Goal: Navigation & Orientation: Go to known website

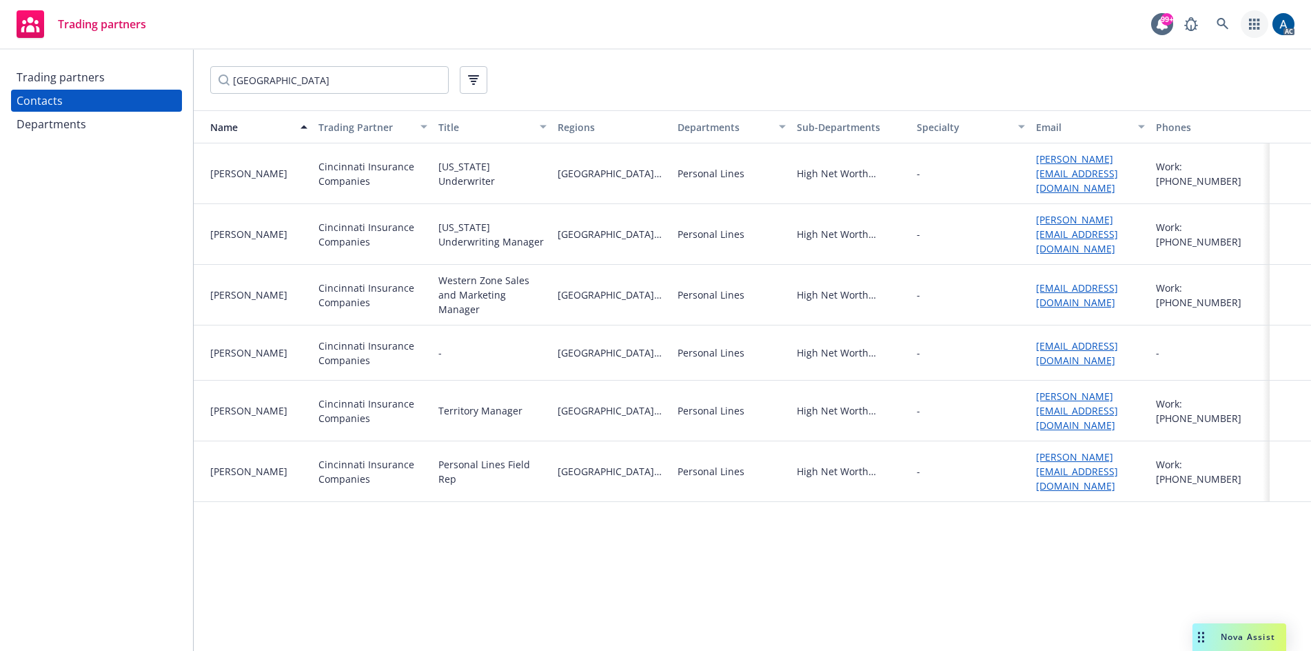
click at [1249, 23] on link "button" at bounding box center [1255, 24] width 28 height 28
click at [1178, 61] on span "View and manage your accounts" at bounding box center [1195, 65] width 124 height 8
